Goal: Use online tool/utility: Utilize a website feature to perform a specific function

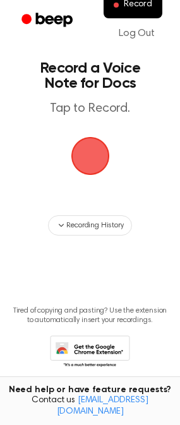
click at [97, 163] on span "button" at bounding box center [90, 156] width 39 height 39
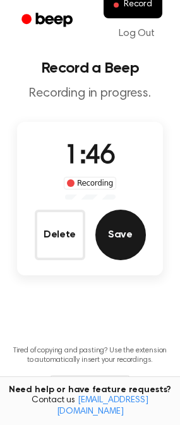
click at [120, 246] on button "Save" at bounding box center [120, 235] width 51 height 51
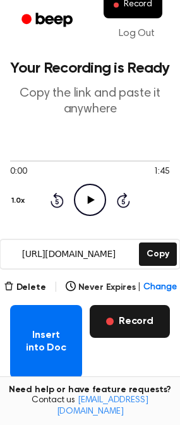
click at [130, 318] on button "Record" at bounding box center [130, 321] width 80 height 33
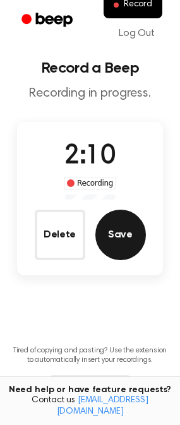
click at [103, 220] on button "Save" at bounding box center [120, 235] width 51 height 51
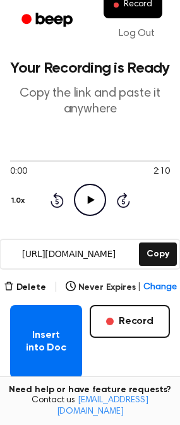
click at [97, 203] on icon "Play Audio" at bounding box center [90, 200] width 32 height 32
click at [92, 201] on icon at bounding box center [90, 200] width 6 height 8
click at [92, 205] on icon "Play Audio" at bounding box center [90, 200] width 32 height 32
click at [27, 163] on div at bounding box center [90, 160] width 160 height 10
drag, startPoint x: 6, startPoint y: 162, endPoint x: 25, endPoint y: 162, distance: 19.0
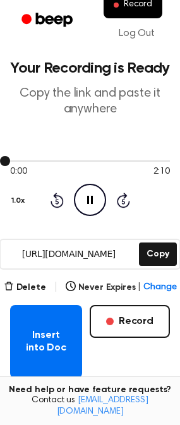
click at [25, 162] on div at bounding box center [90, 160] width 160 height 10
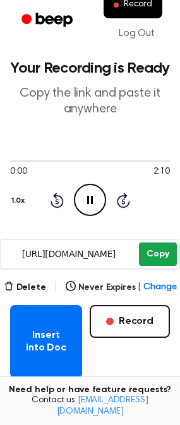
click at [159, 251] on button "Copy" at bounding box center [157, 254] width 37 height 23
